Goal: Navigation & Orientation: Find specific page/section

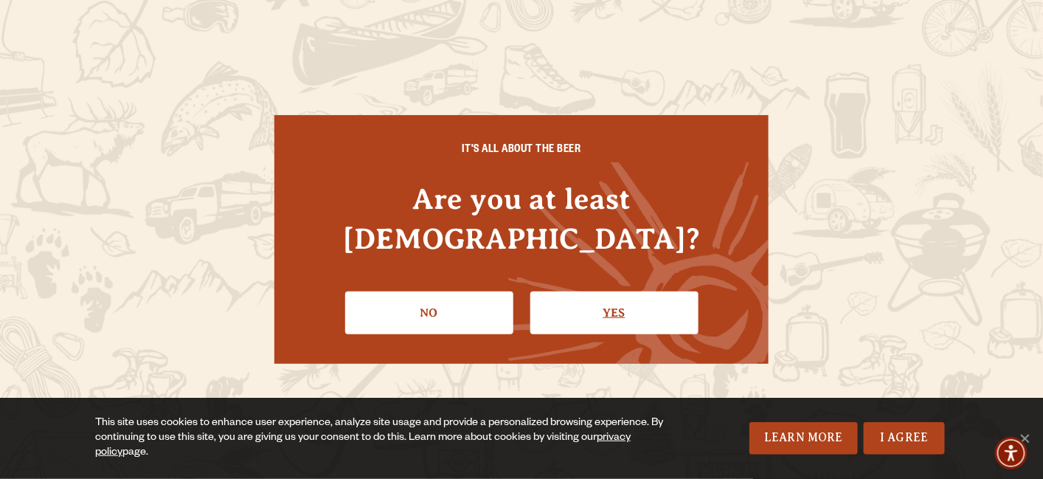
click at [605, 297] on link "Yes" at bounding box center [614, 312] width 168 height 43
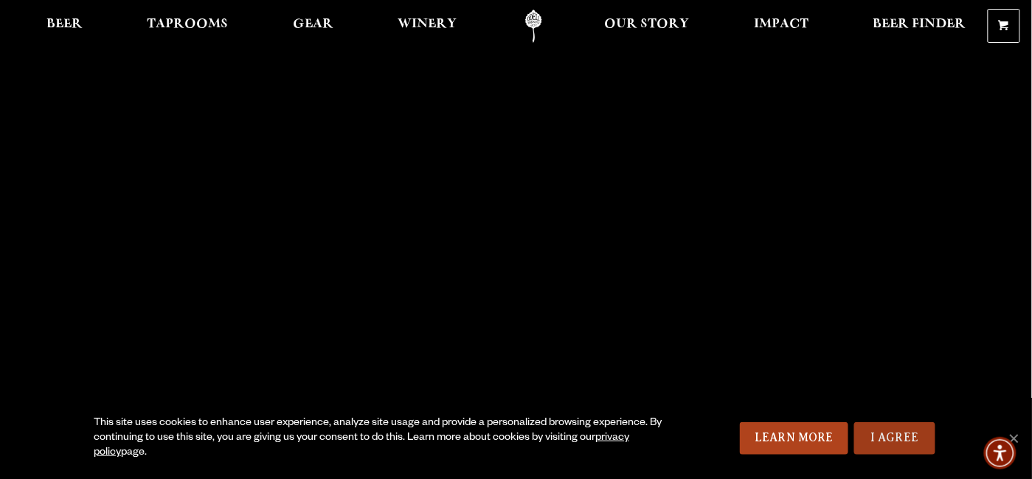
click at [901, 438] on link "I Agree" at bounding box center [894, 438] width 81 height 32
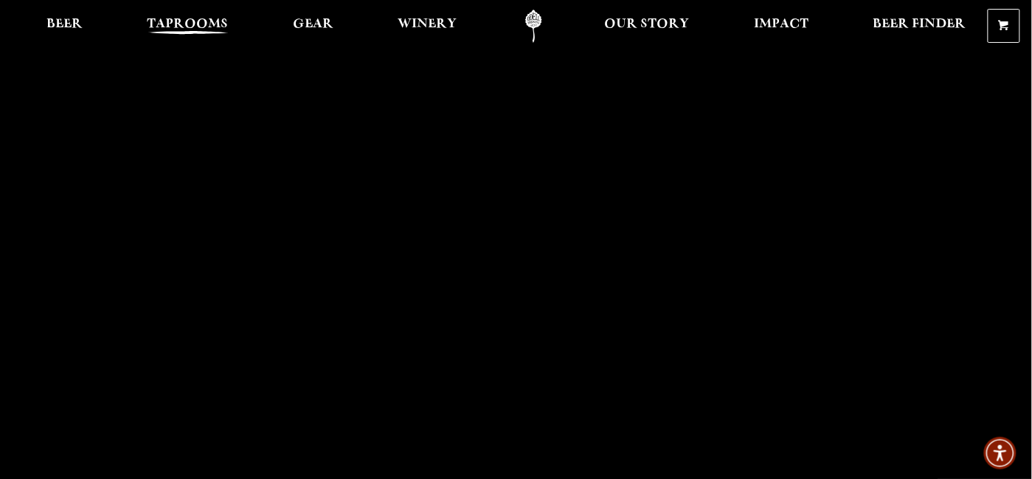
click at [189, 18] on span "Taprooms" at bounding box center [188, 24] width 81 height 12
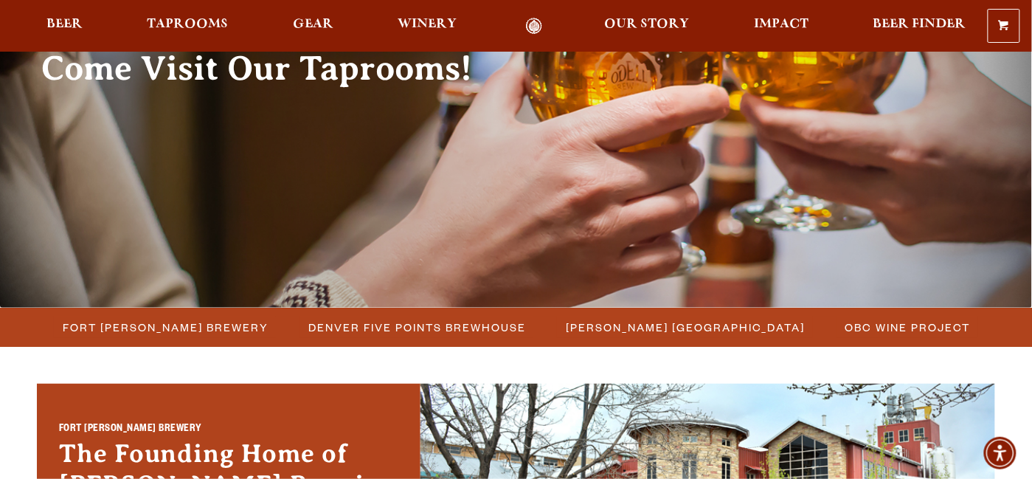
scroll to position [235, 0]
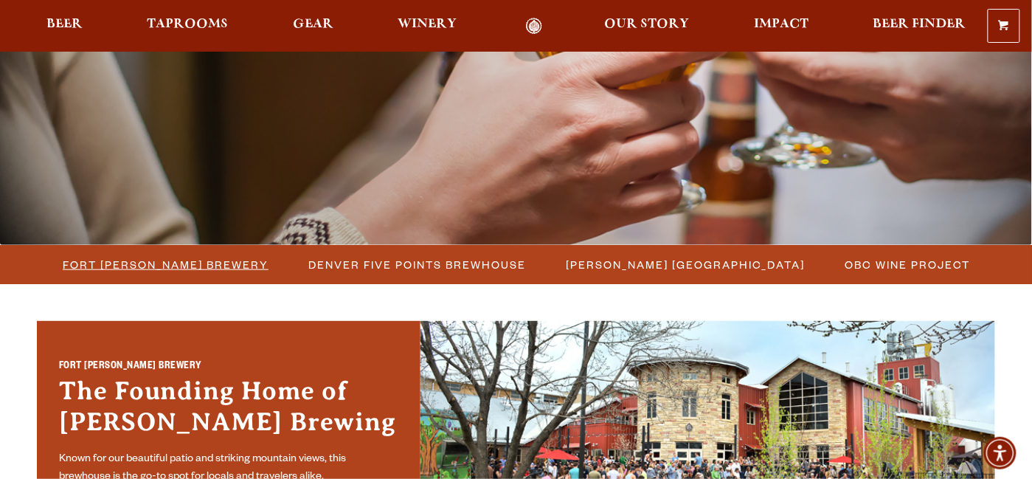
click at [179, 270] on span "Fort [PERSON_NAME] Brewery" at bounding box center [166, 264] width 206 height 21
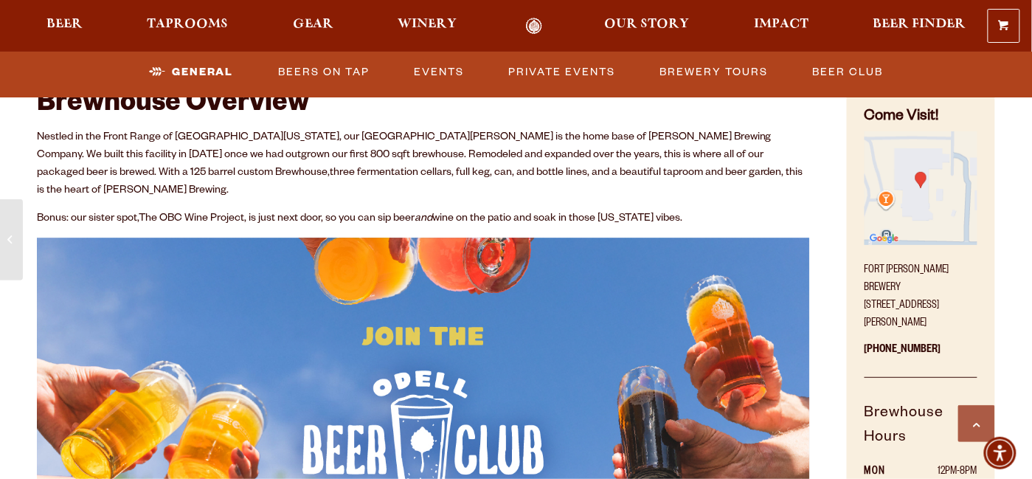
scroll to position [620, 0]
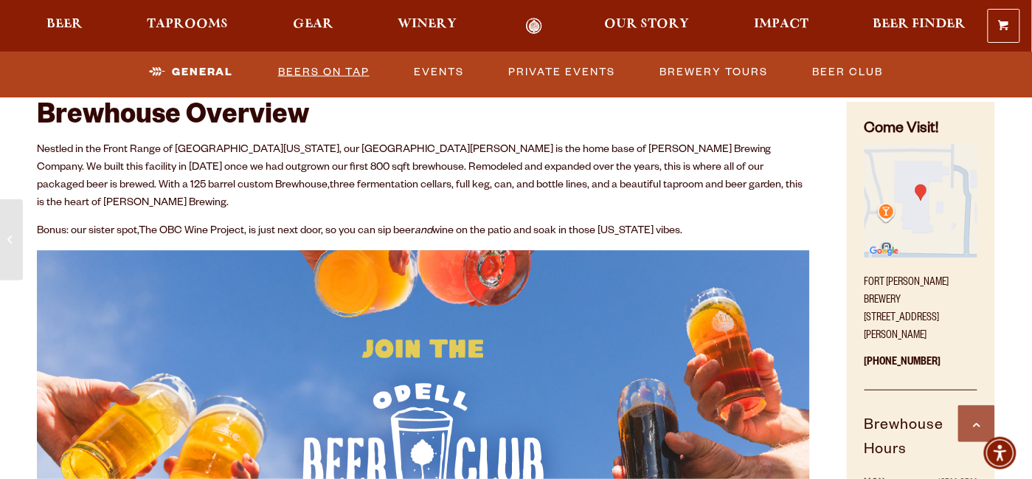
click at [325, 72] on link "Beers on Tap" at bounding box center [323, 72] width 103 height 34
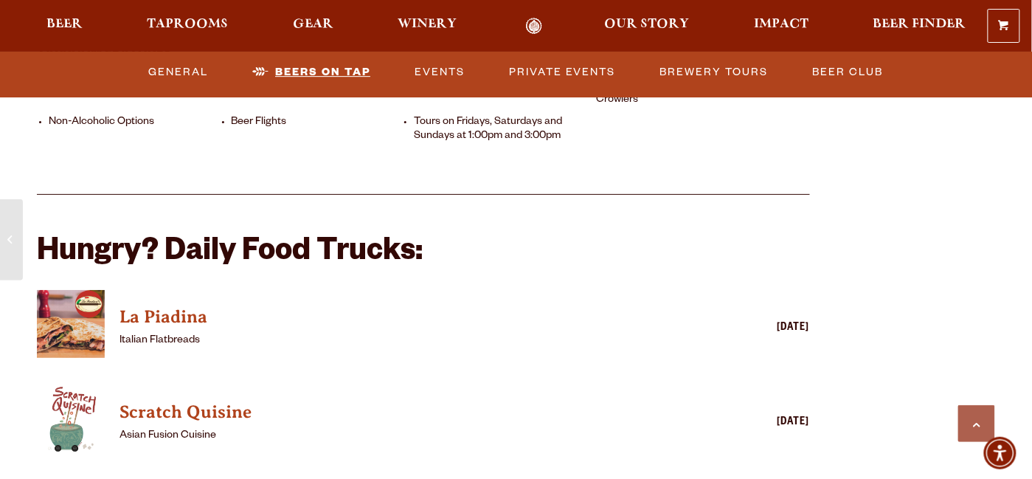
scroll to position [1257, 0]
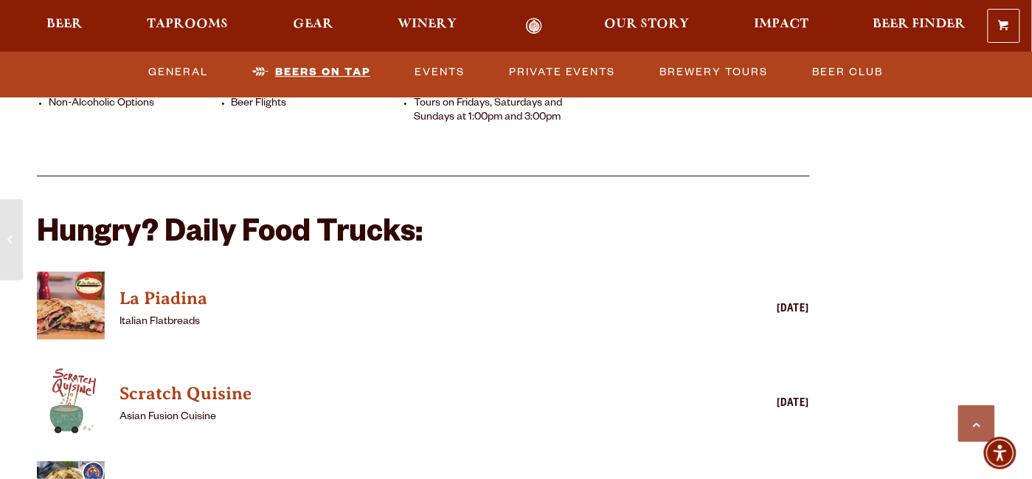
click at [314, 71] on link "Beers on Tap" at bounding box center [311, 72] width 130 height 34
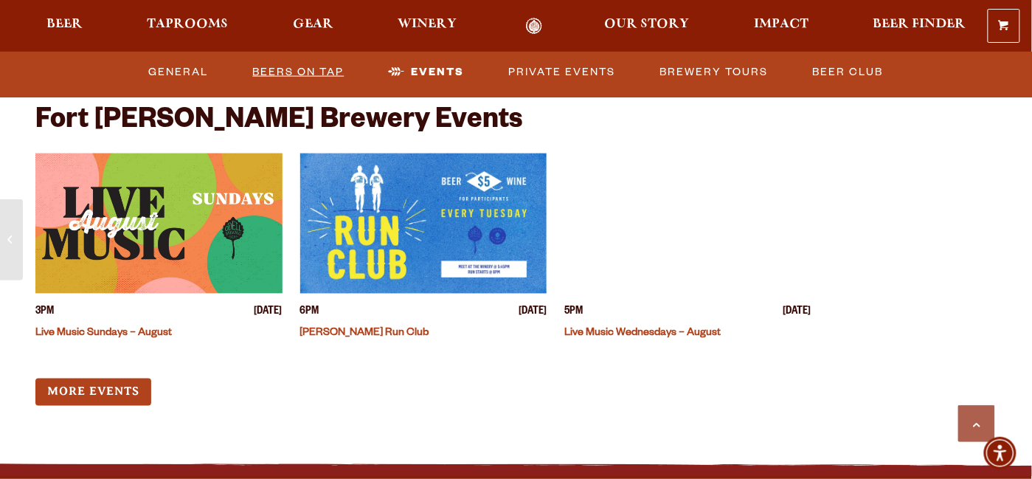
scroll to position [3587, 0]
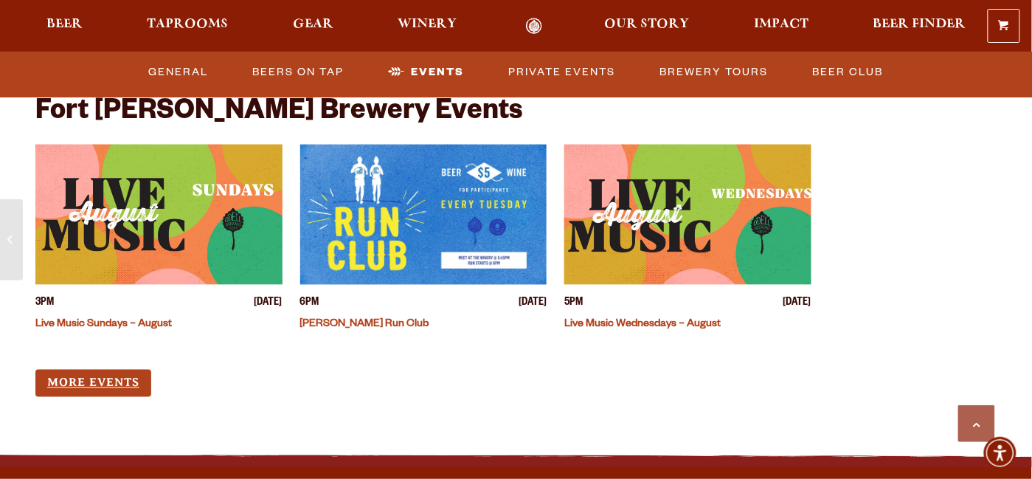
click at [108, 370] on link "More Events" at bounding box center [93, 383] width 116 height 27
click at [316, 72] on link "Beers on Tap" at bounding box center [298, 72] width 103 height 34
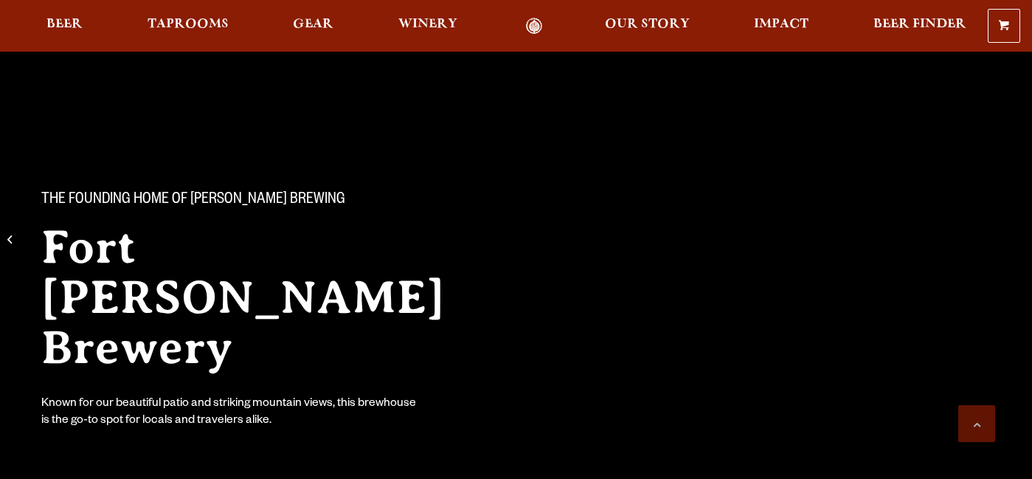
scroll to position [3587, 0]
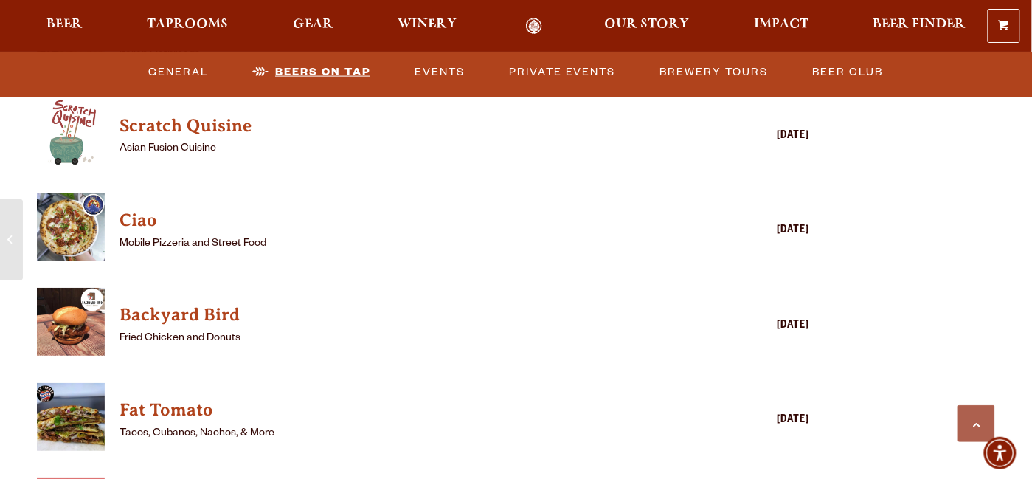
click at [320, 70] on link "Beers on Tap" at bounding box center [311, 72] width 130 height 34
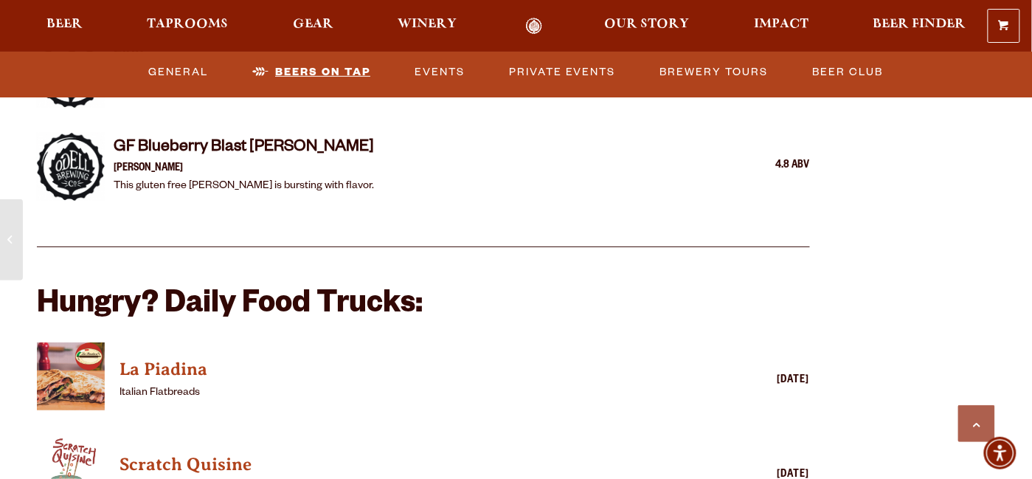
scroll to position [3292, 0]
